Goal: Task Accomplishment & Management: Manage account settings

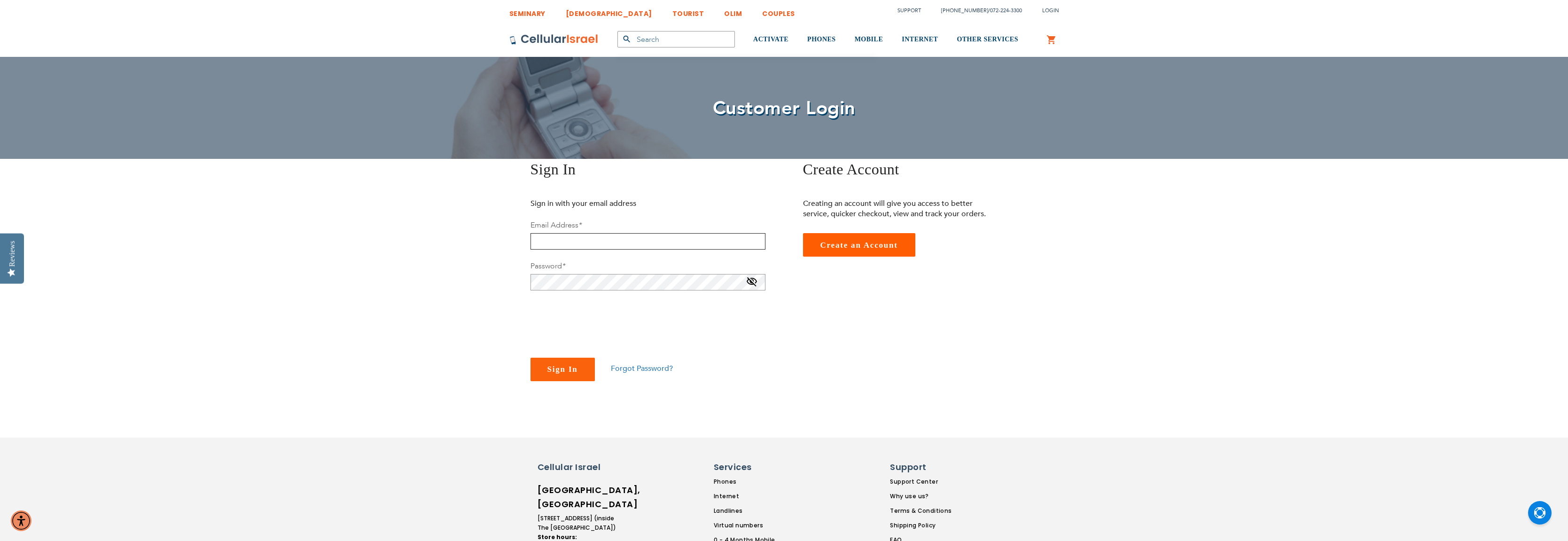
click at [627, 243] on input "email" at bounding box center [648, 241] width 235 height 16
type input "[EMAIL_ADDRESS][DOMAIN_NAME]"
checkbox input "true"
click at [551, 366] on span "Sign In" at bounding box center [562, 369] width 30 height 9
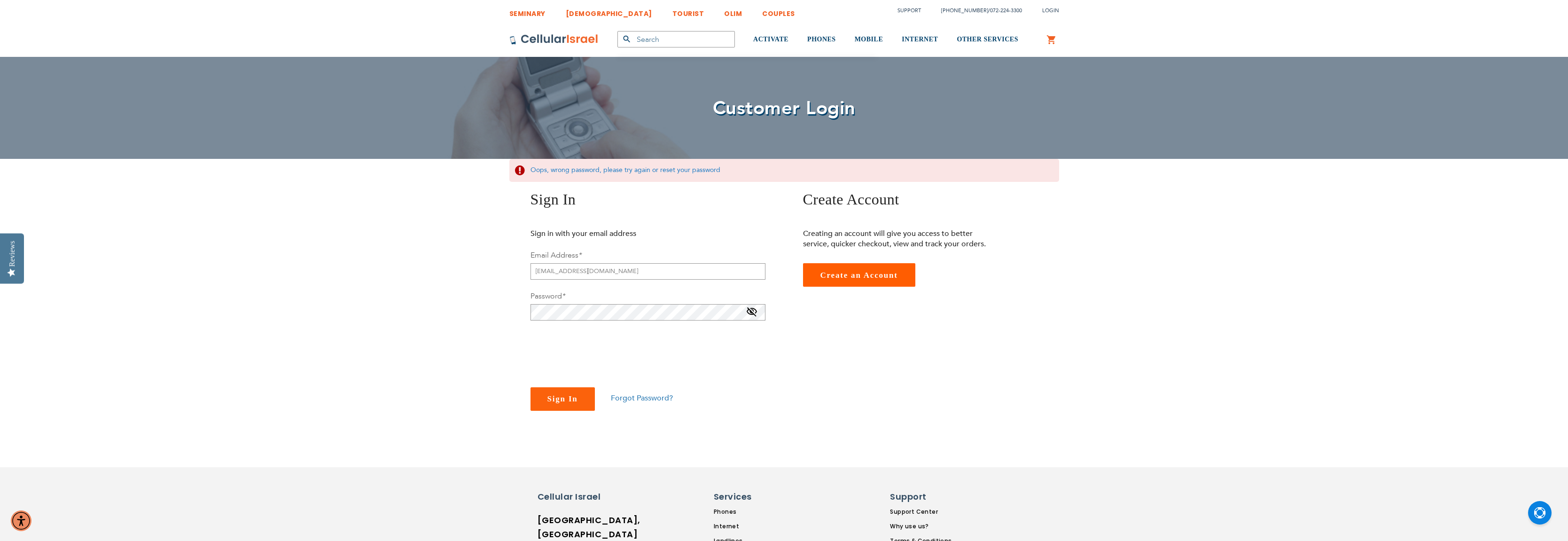
click at [627, 396] on span "Forgot Password?" at bounding box center [642, 397] width 62 height 10
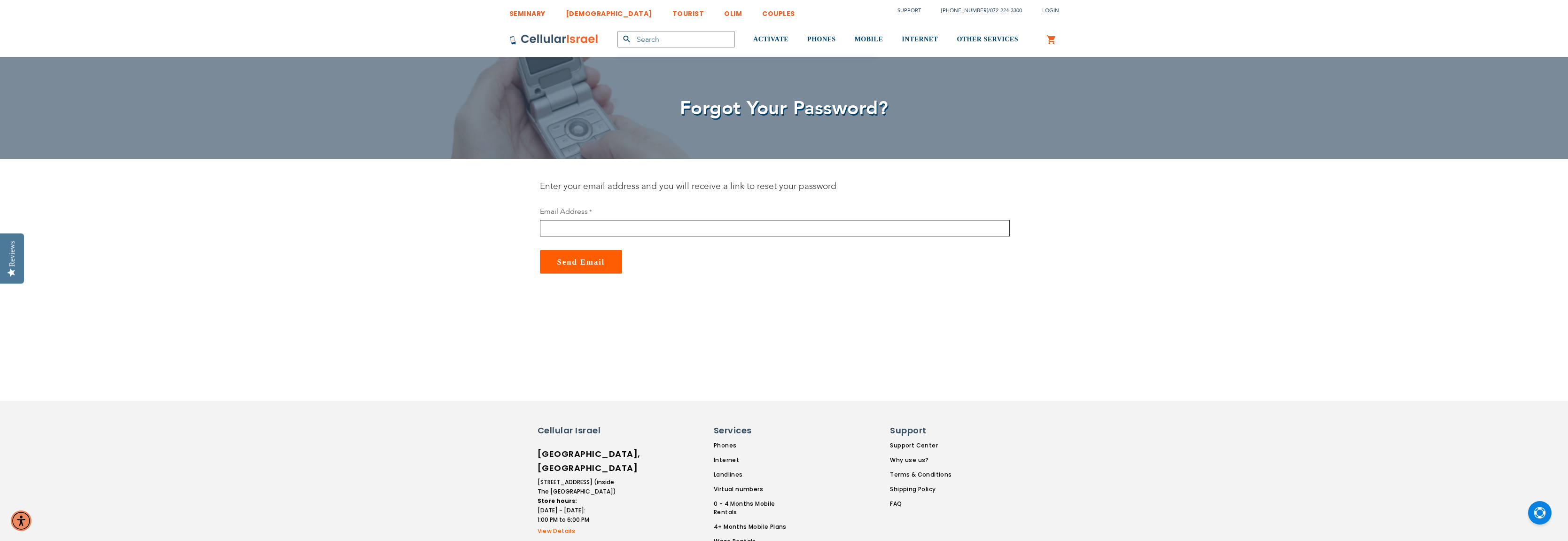
click at [575, 231] on input "email" at bounding box center [775, 228] width 470 height 16
type input "OMD@LIVE.COM"
checkbox input "true"
click at [575, 323] on span "Send Email" at bounding box center [581, 324] width 48 height 9
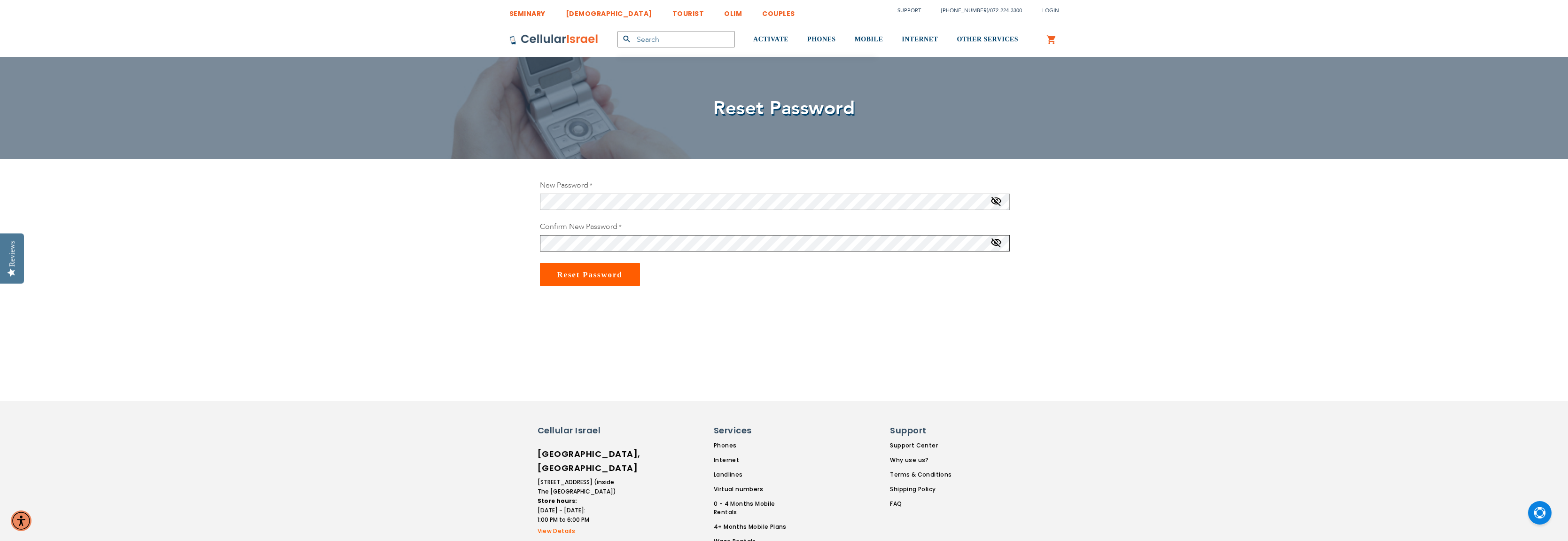
click at [540, 263] on button "Reset Password" at bounding box center [590, 274] width 100 height 24
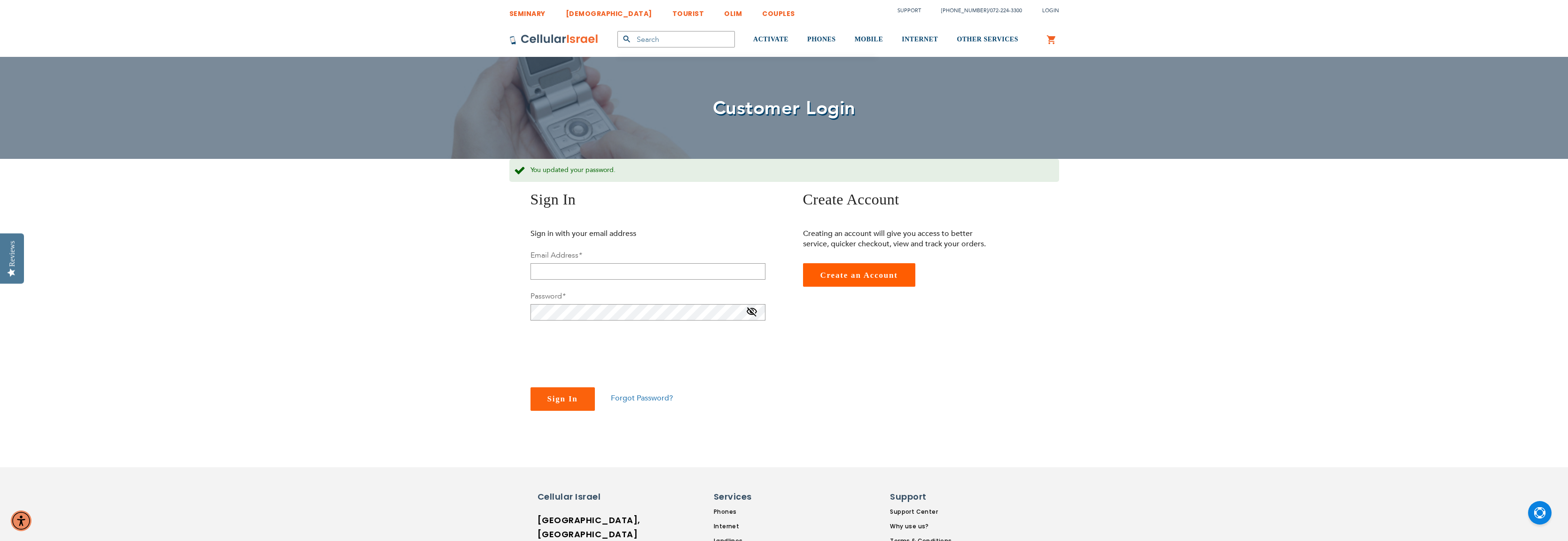
checkbox input "true"
type input "[EMAIL_ADDRESS][DOMAIN_NAME]"
click at [557, 399] on span "Sign In" at bounding box center [562, 399] width 30 height 9
